Goal: Task Accomplishment & Management: Use online tool/utility

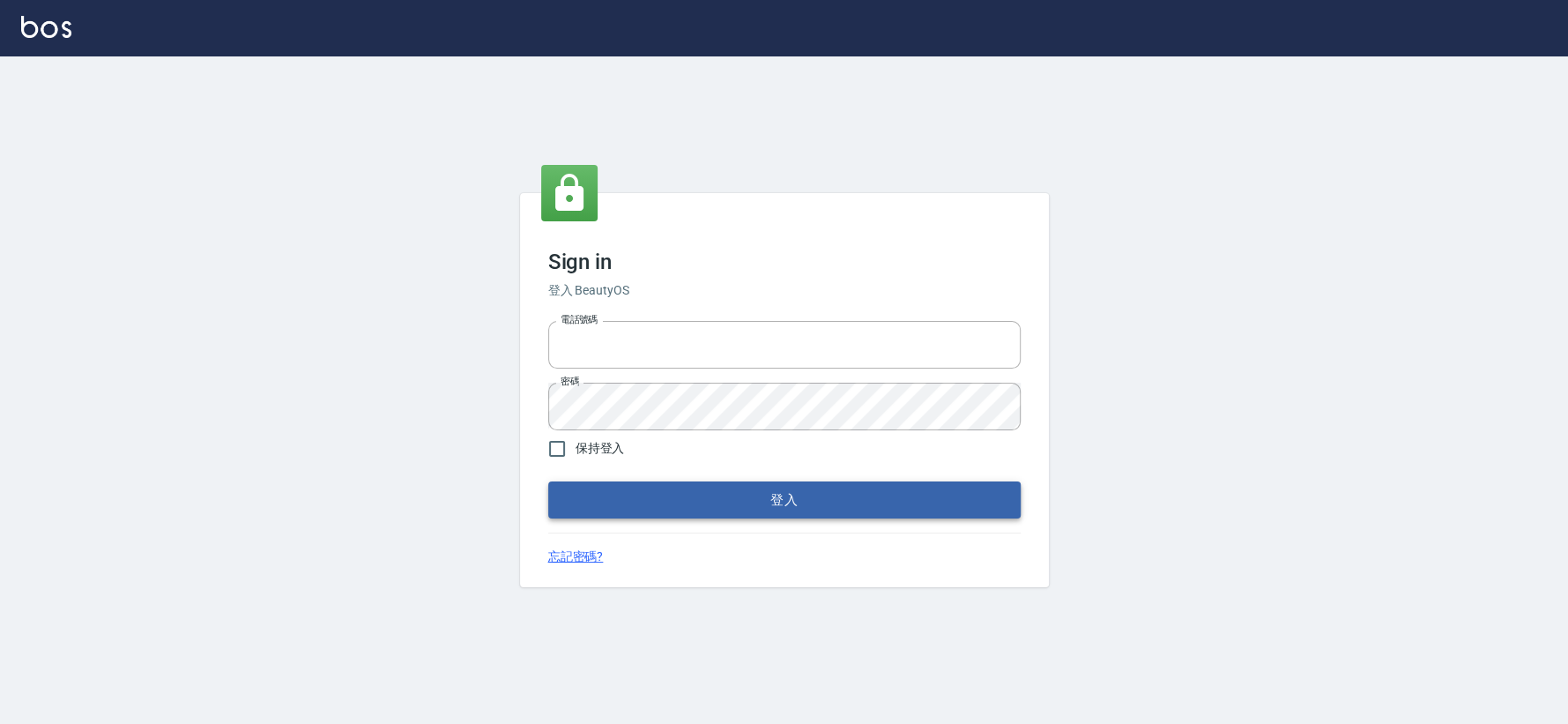
type input "0426653545"
click at [715, 496] on button "登入" at bounding box center [785, 499] width 473 height 37
